Goal: Use online tool/utility: Utilize a website feature to perform a specific function

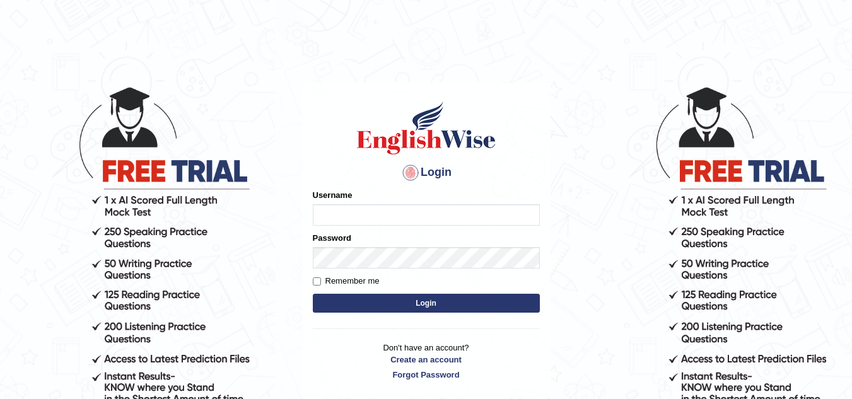
type input "leticia_parramatta"
click at [426, 303] on button "Login" at bounding box center [426, 303] width 227 height 19
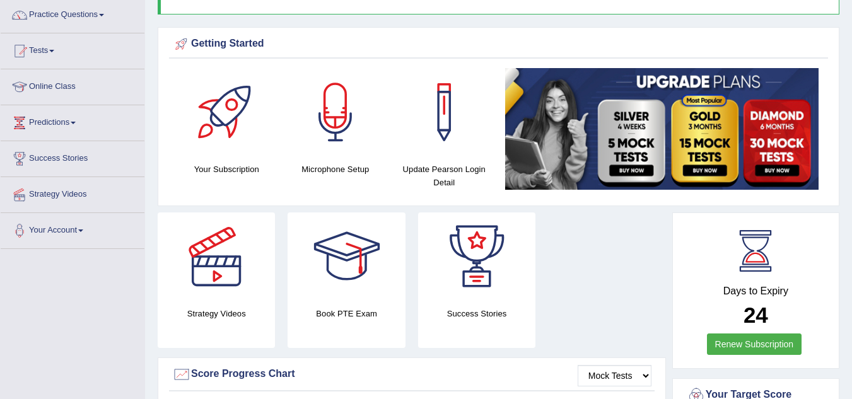
scroll to position [126, 0]
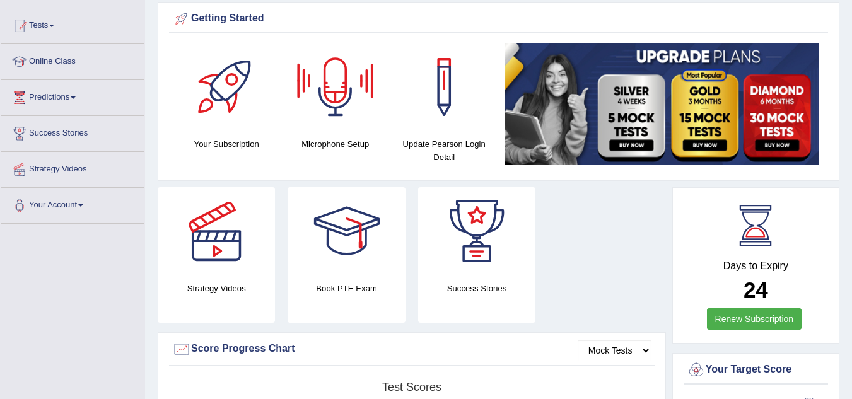
click at [328, 83] on div at bounding box center [335, 87] width 88 height 88
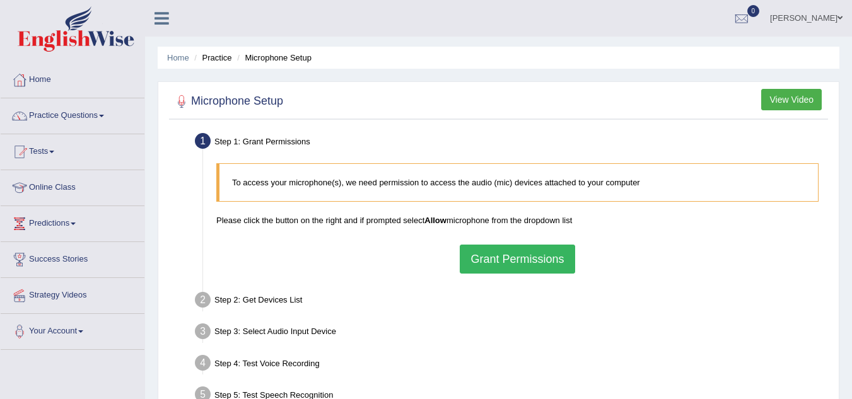
click at [521, 254] on button "Grant Permissions" at bounding box center [517, 259] width 115 height 29
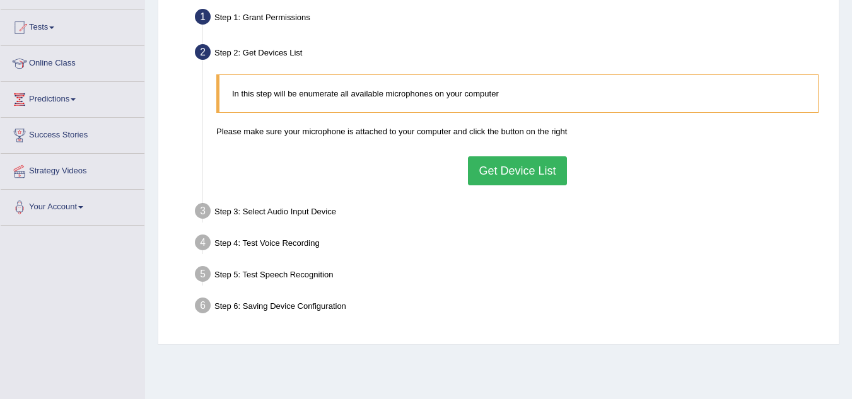
scroll to position [123, 0]
click at [517, 178] on button "Get Device List" at bounding box center [517, 172] width 98 height 29
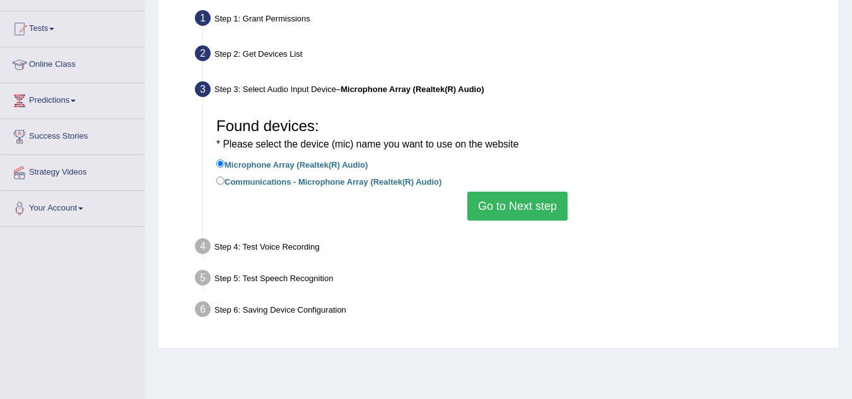
click at [510, 201] on button "Go to Next step" at bounding box center [517, 206] width 100 height 29
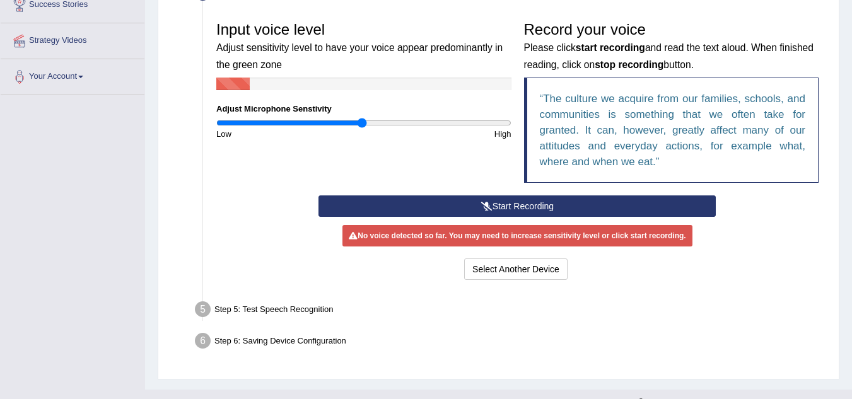
scroll to position [259, 0]
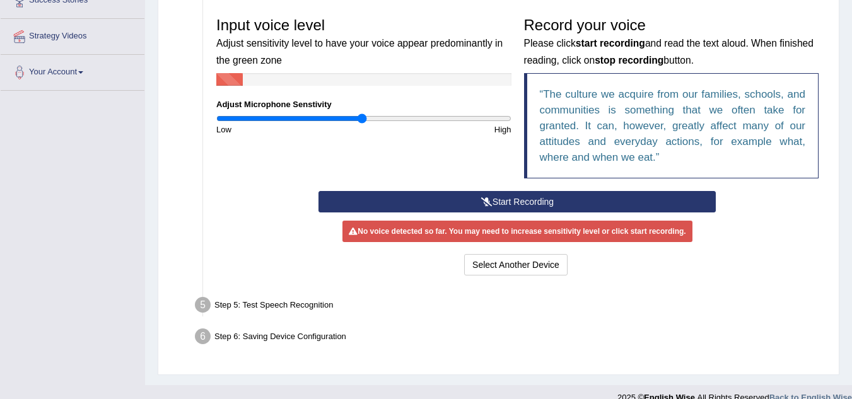
click at [520, 203] on button "Start Recording" at bounding box center [517, 201] width 397 height 21
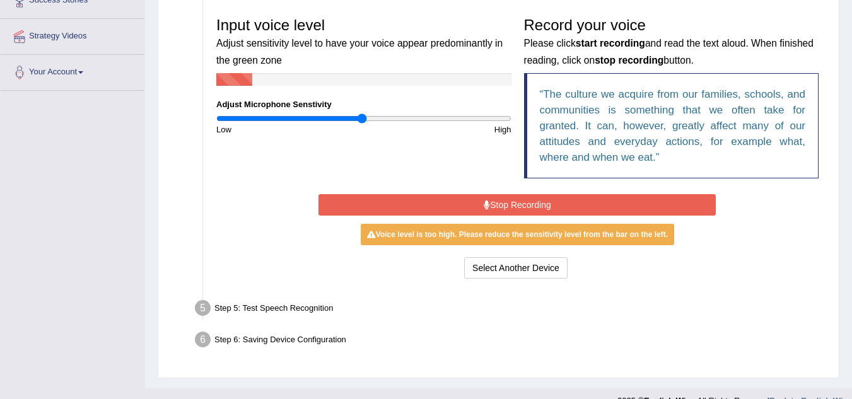
click at [529, 204] on button "Stop Recording" at bounding box center [517, 204] width 397 height 21
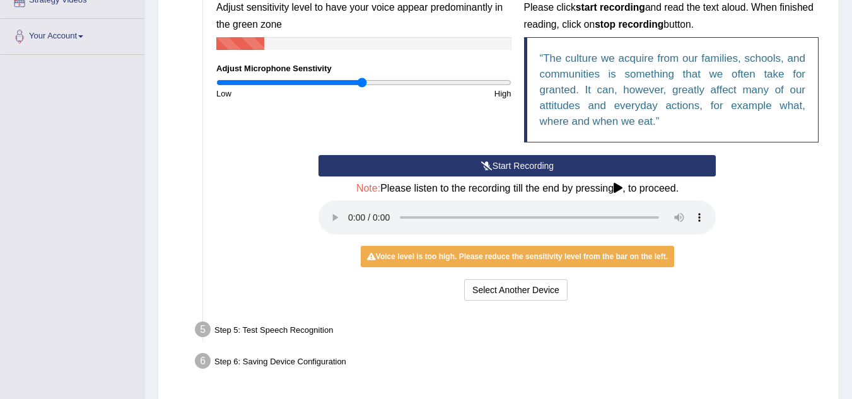
scroll to position [289, 0]
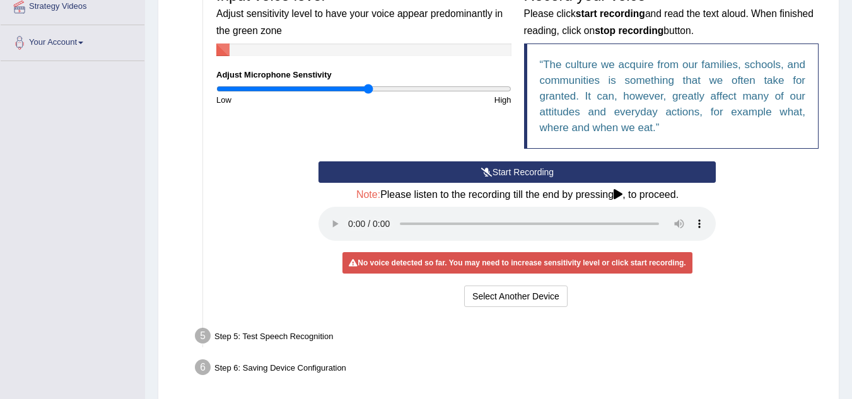
type input "1.04"
click at [368, 88] on input "range" at bounding box center [363, 89] width 295 height 10
click at [493, 175] on button "Start Recording" at bounding box center [517, 171] width 397 height 21
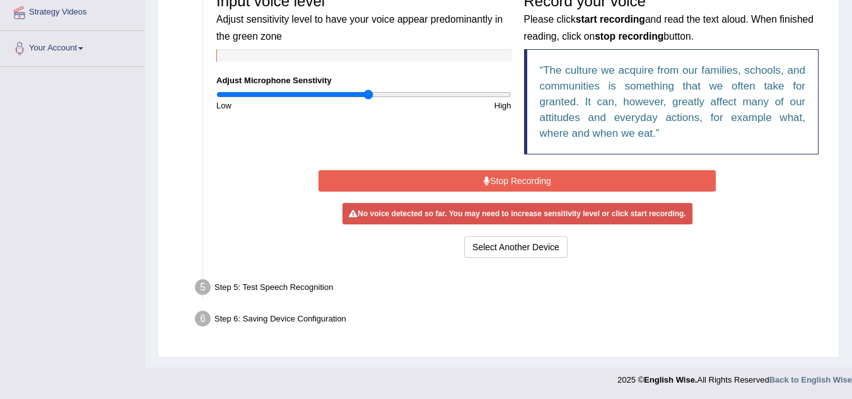
scroll to position [280, 0]
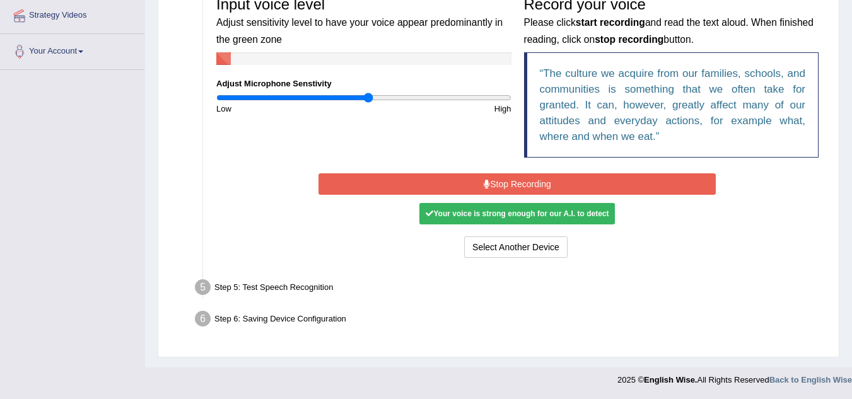
click at [493, 175] on button "Stop Recording" at bounding box center [517, 183] width 397 height 21
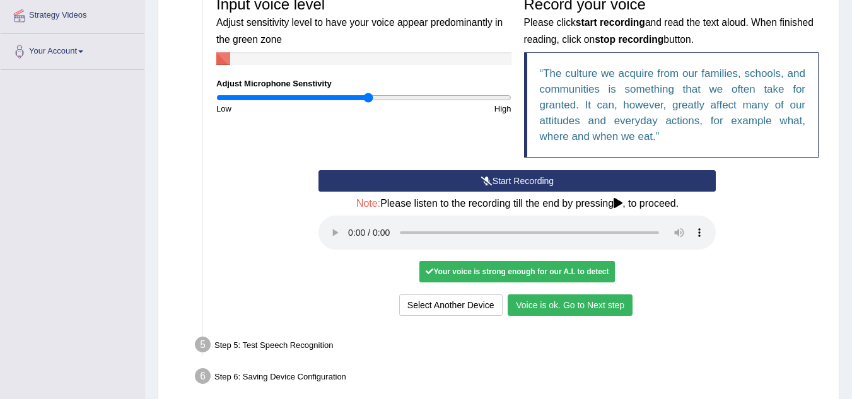
click at [548, 305] on button "Voice is ok. Go to Next step" at bounding box center [570, 305] width 125 height 21
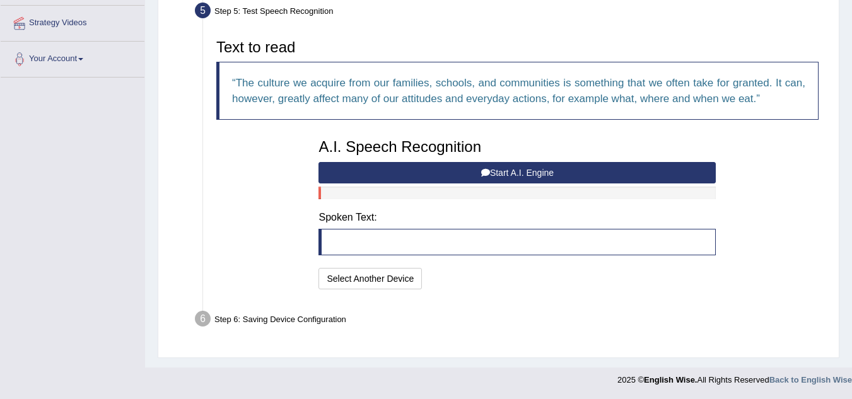
scroll to position [272, 0]
click at [527, 170] on button "Start A.I. Engine" at bounding box center [517, 172] width 397 height 21
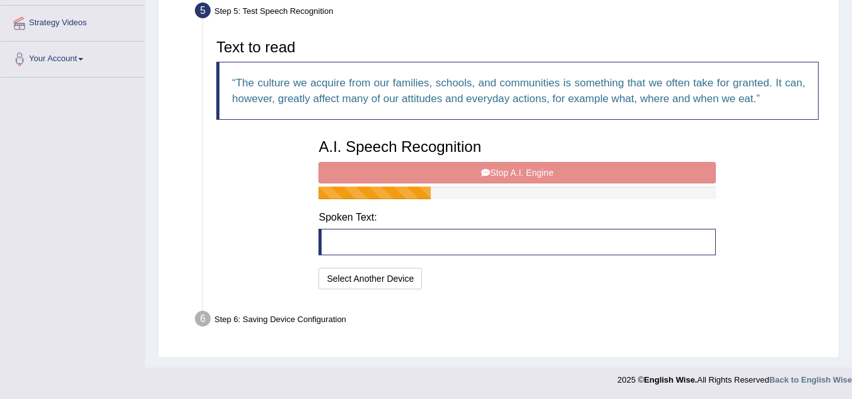
click at [527, 170] on div "A.I. Speech Recognition Start A.I. Engine Stop A.I. Engine Note: Please listen …" at bounding box center [517, 212] width 410 height 160
click at [520, 164] on div "A.I. Speech Recognition Start A.I. Engine Stop A.I. Engine Note: Please listen …" at bounding box center [517, 212] width 410 height 160
click at [524, 170] on div "A.I. Speech Recognition Start A.I. Engine Stop A.I. Engine Note: Please listen …" at bounding box center [517, 212] width 410 height 160
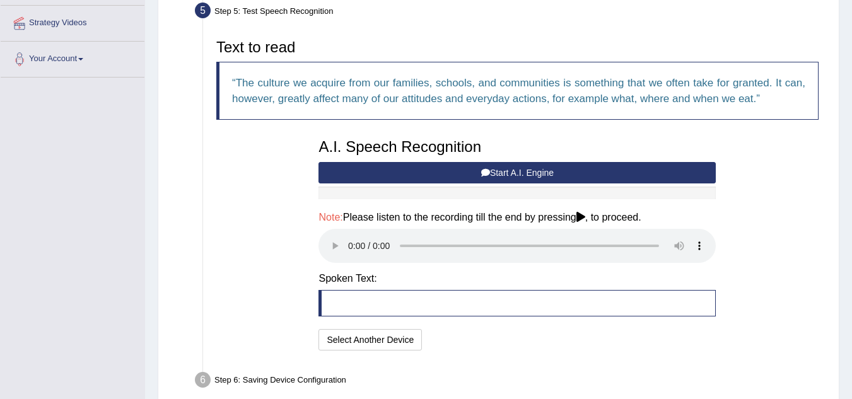
click at [343, 307] on blockquote at bounding box center [517, 303] width 397 height 26
click at [499, 174] on button "Start A.I. Engine" at bounding box center [517, 172] width 397 height 21
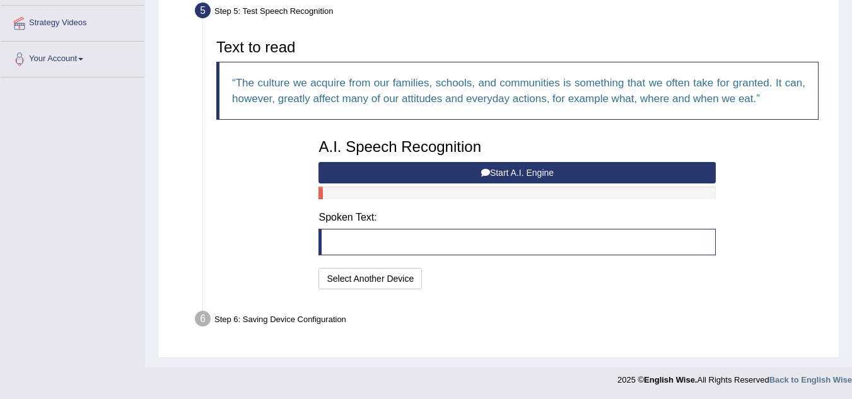
click at [474, 180] on button "Start A.I. Engine" at bounding box center [517, 172] width 397 height 21
click at [507, 175] on button "Start A.I. Engine" at bounding box center [517, 172] width 397 height 21
click at [524, 173] on button "Start A.I. Engine" at bounding box center [517, 172] width 397 height 21
click at [414, 278] on button "Select Another Device" at bounding box center [370, 278] width 103 height 21
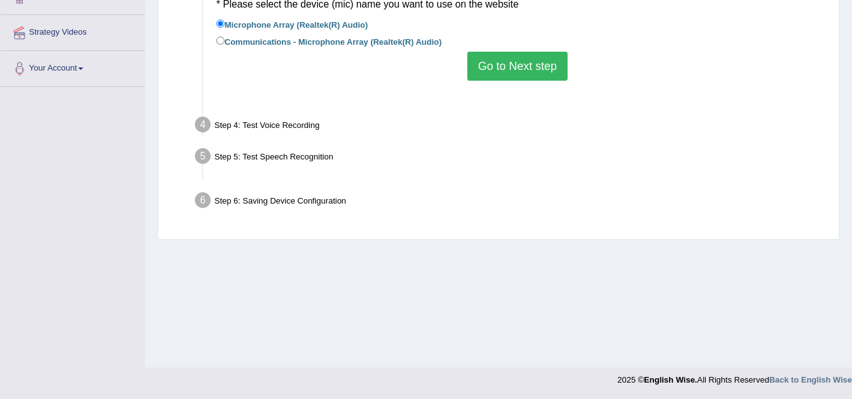
scroll to position [263, 0]
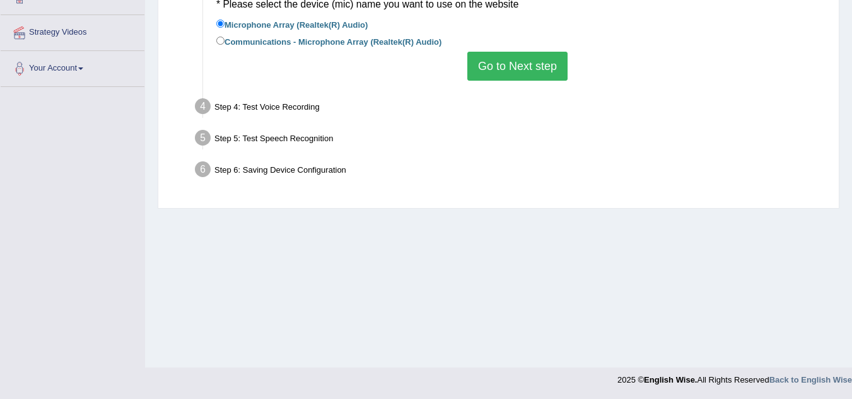
click at [518, 69] on button "Go to Next step" at bounding box center [517, 66] width 100 height 29
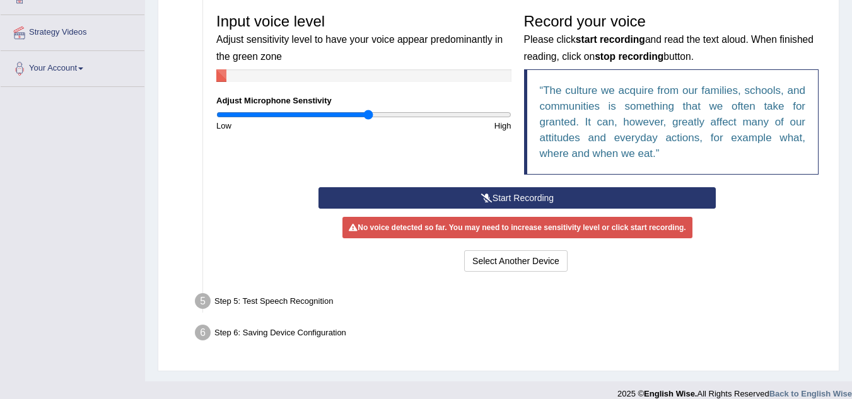
click at [329, 298] on div "Step 5: Test Speech Recognition" at bounding box center [511, 304] width 644 height 28
click at [324, 327] on div "Step 6: Saving Device Configuration" at bounding box center [511, 335] width 644 height 28
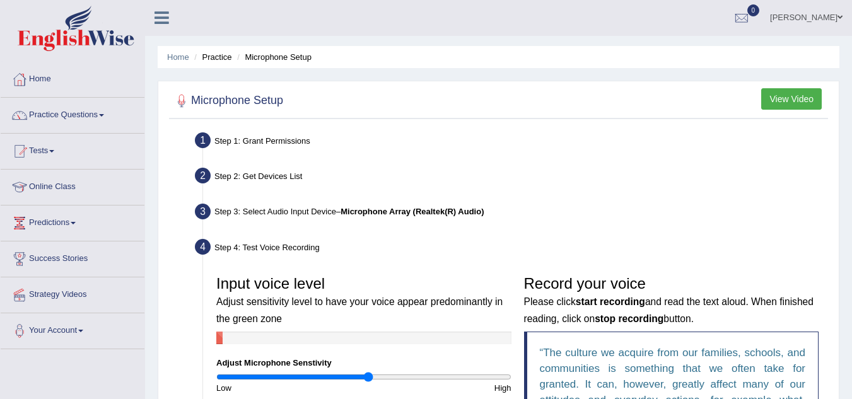
scroll to position [0, 0]
click at [843, 19] on link "[PERSON_NAME]" at bounding box center [806, 16] width 91 height 33
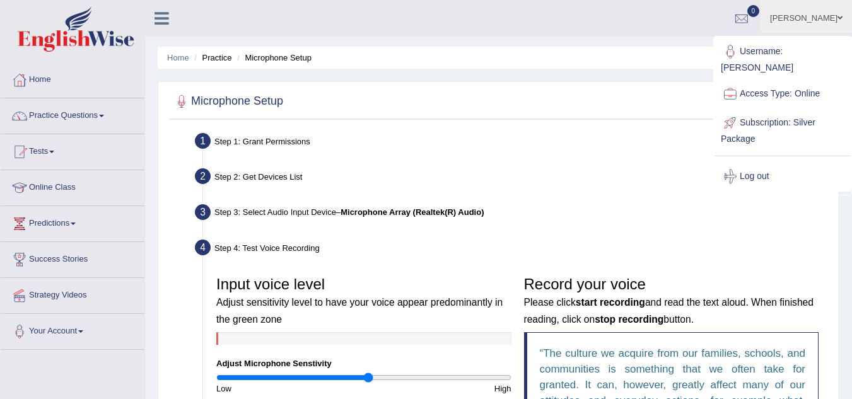
click at [843, 19] on link "[PERSON_NAME]" at bounding box center [806, 16] width 91 height 33
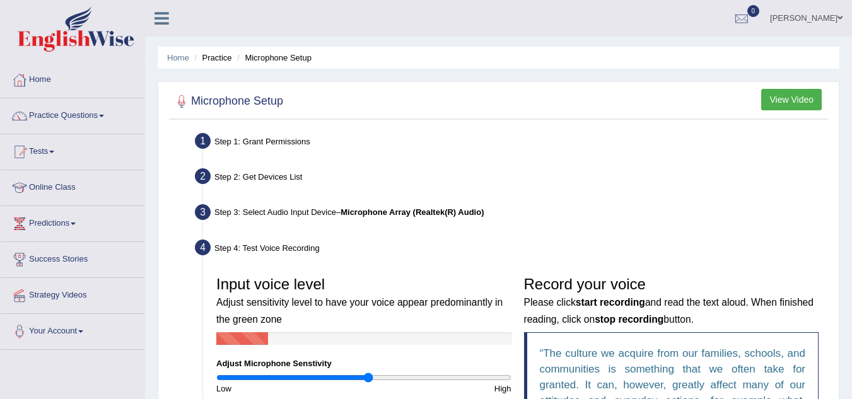
click at [448, 21] on ul "Leticia Maku Bosumprah Toggle navigation Username: leticia_parramatta Access Ty…" at bounding box center [604, 18] width 495 height 36
